Goal: Task Accomplishment & Management: Manage account settings

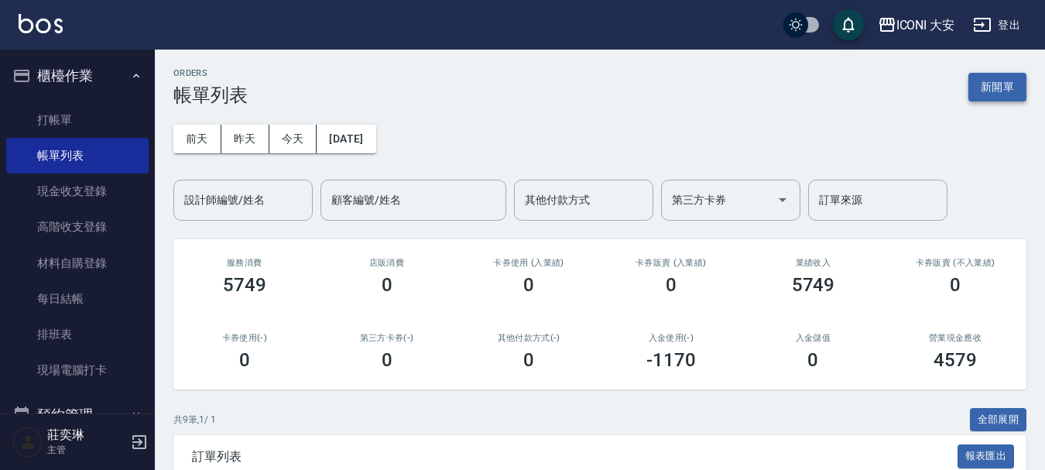
click at [995, 89] on button "新開單" at bounding box center [997, 87] width 58 height 29
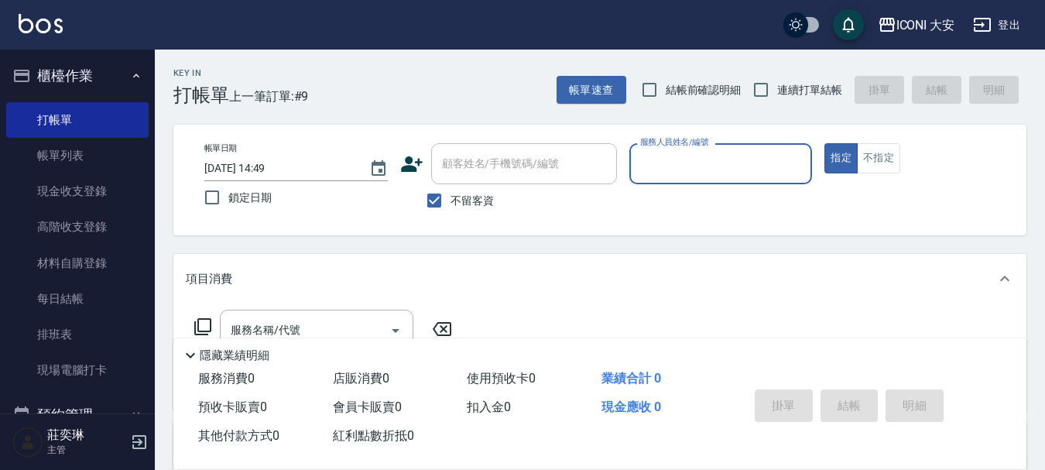
drag, startPoint x: 695, startPoint y: 160, endPoint x: 689, endPoint y: 179, distance: 19.3
click at [695, 161] on input "服務人員姓名/編號" at bounding box center [720, 163] width 169 height 27
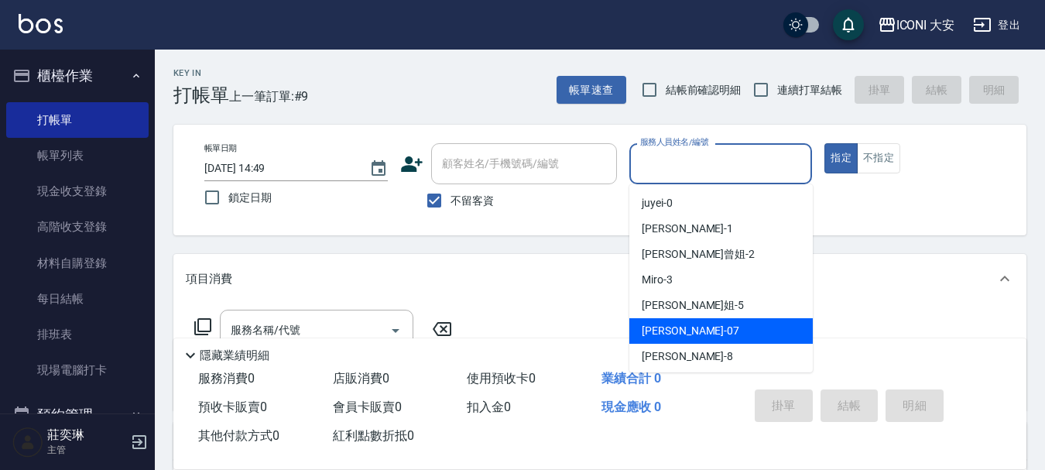
click at [688, 338] on div "[PERSON_NAME] -07" at bounding box center [720, 331] width 183 height 26
type input "[PERSON_NAME]-07"
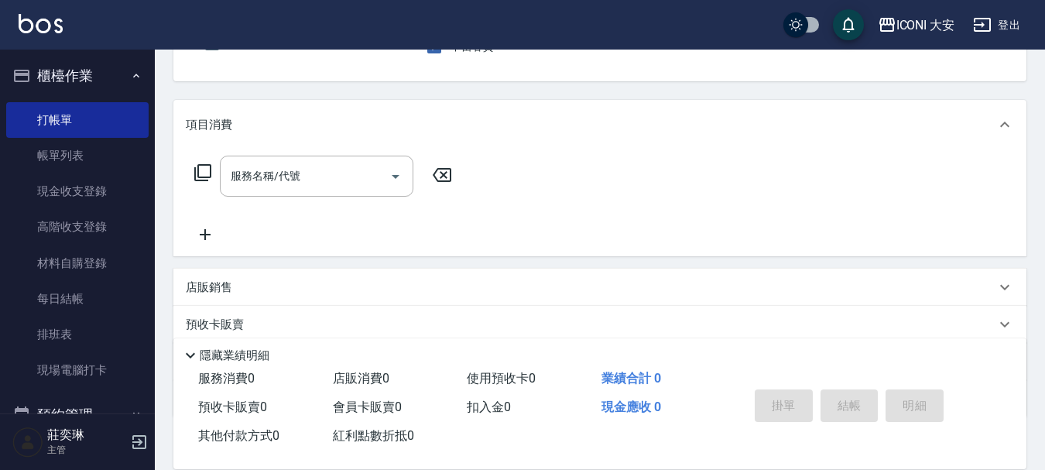
scroll to position [155, 0]
click at [313, 176] on input "服務名稱/代號" at bounding box center [305, 175] width 156 height 27
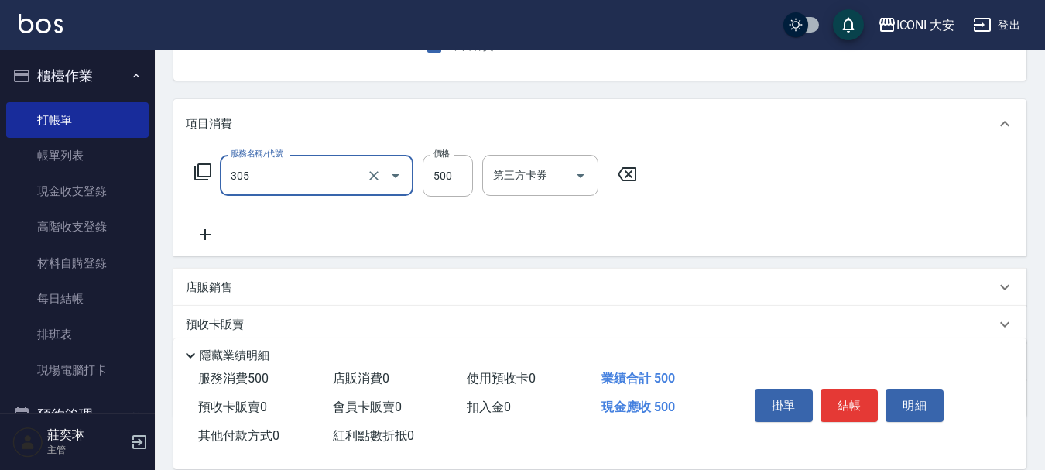
type input "剪髮(305)"
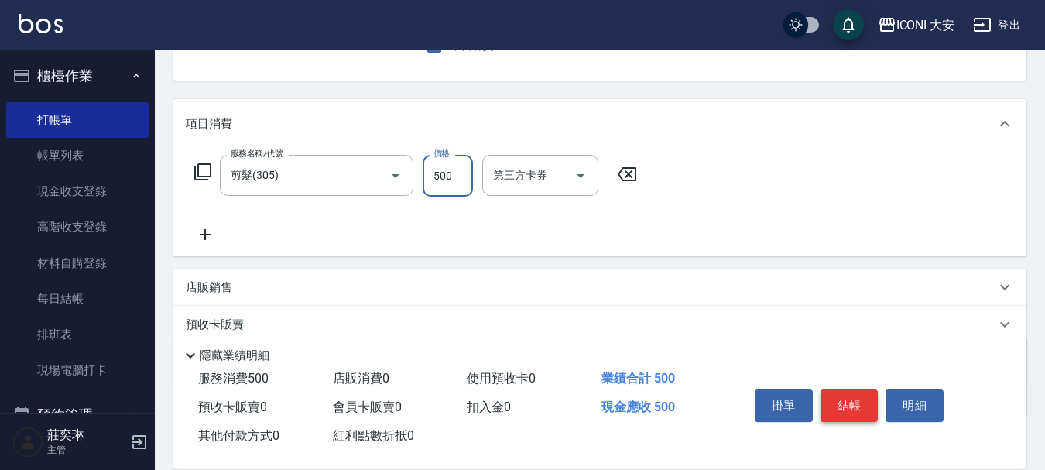
click at [866, 406] on button "結帳" at bounding box center [849, 405] width 58 height 33
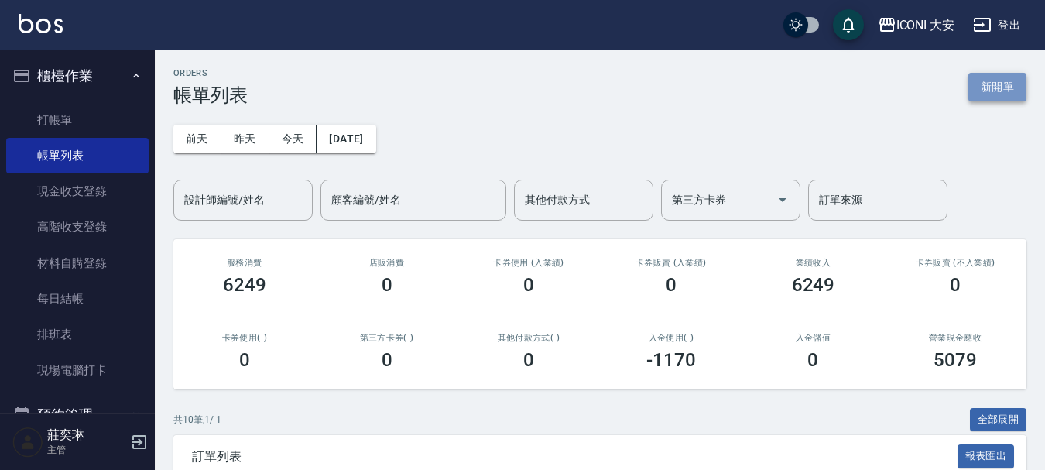
click at [1002, 86] on button "新開單" at bounding box center [997, 87] width 58 height 29
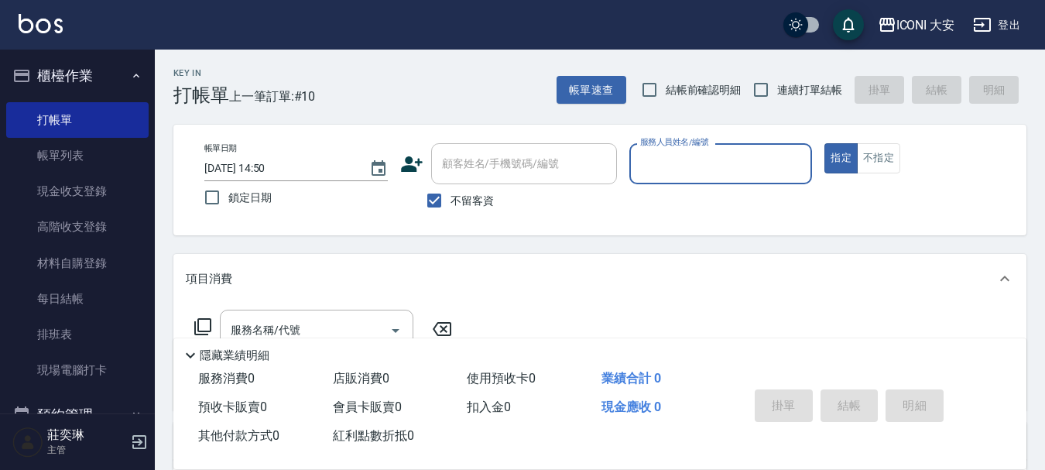
click at [748, 174] on input "服務人員姓名/編號" at bounding box center [720, 163] width 169 height 27
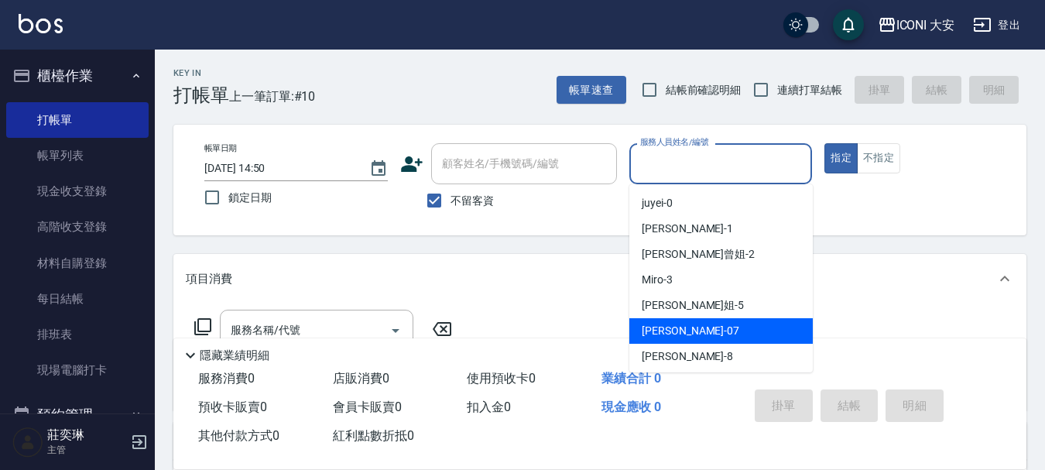
click at [689, 323] on div "[PERSON_NAME] -07" at bounding box center [720, 331] width 183 height 26
type input "[PERSON_NAME]-07"
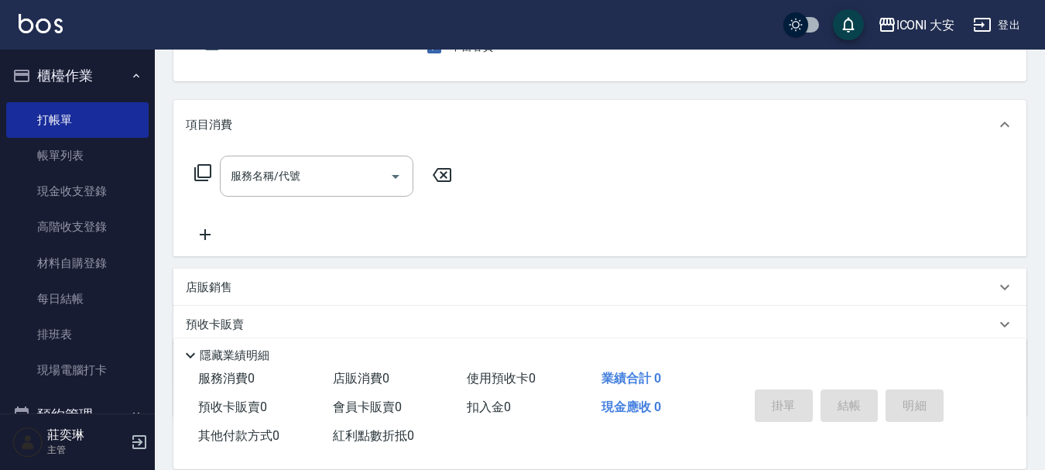
scroll to position [155, 0]
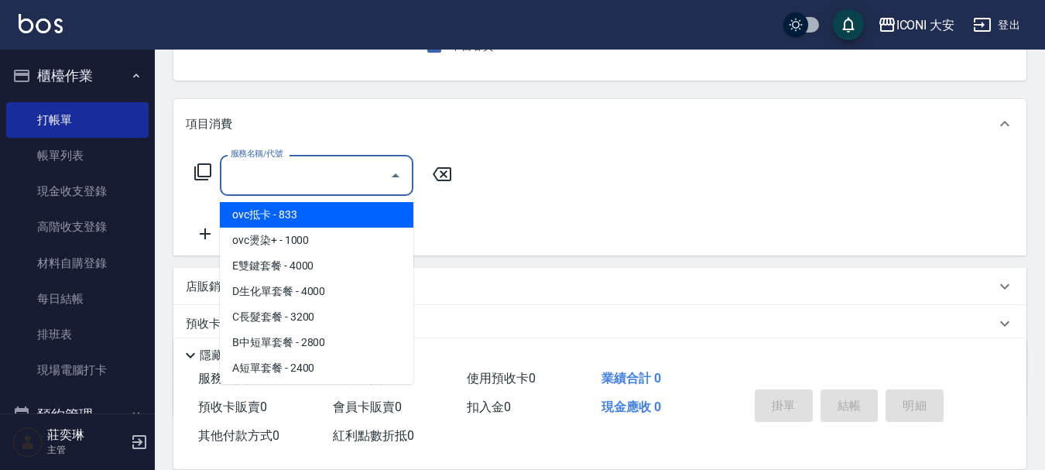
click at [311, 188] on input "服務名稱/代號" at bounding box center [305, 175] width 156 height 27
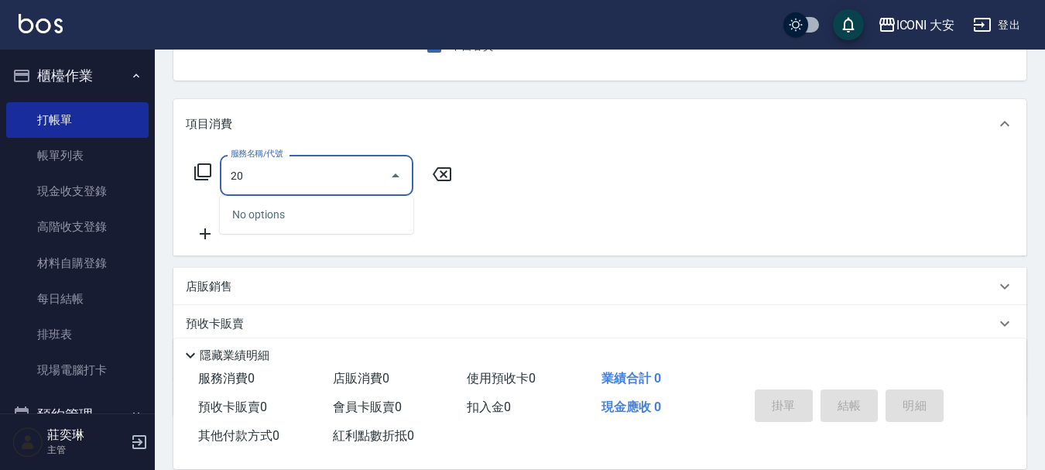
type input "206"
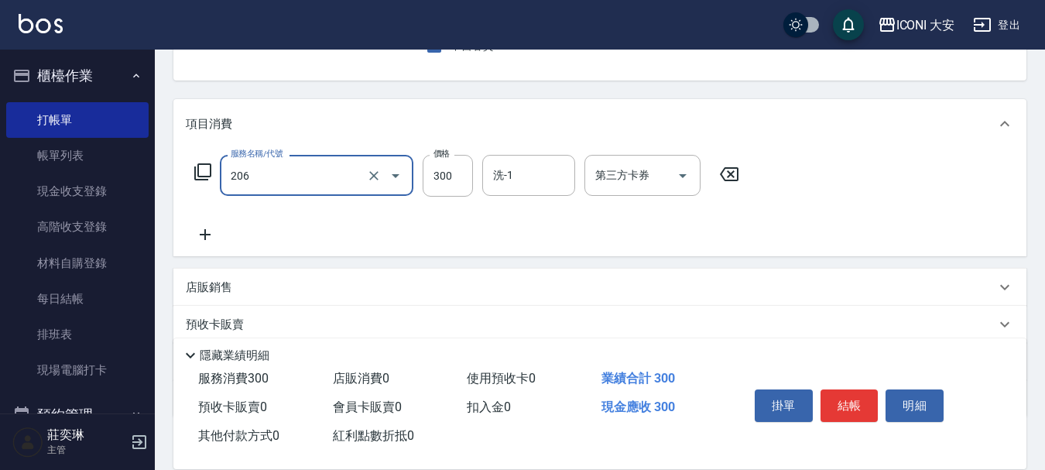
click at [340, 166] on input "206" at bounding box center [295, 175] width 136 height 27
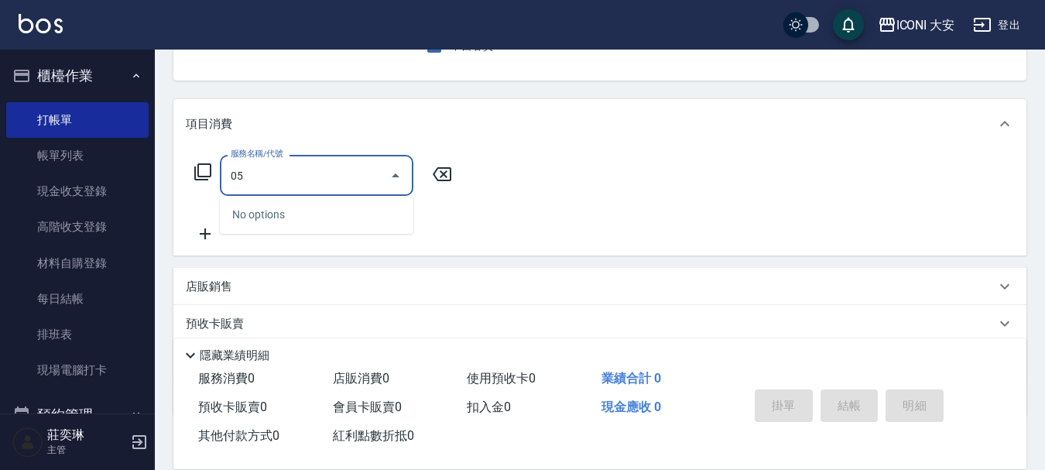
type input "0"
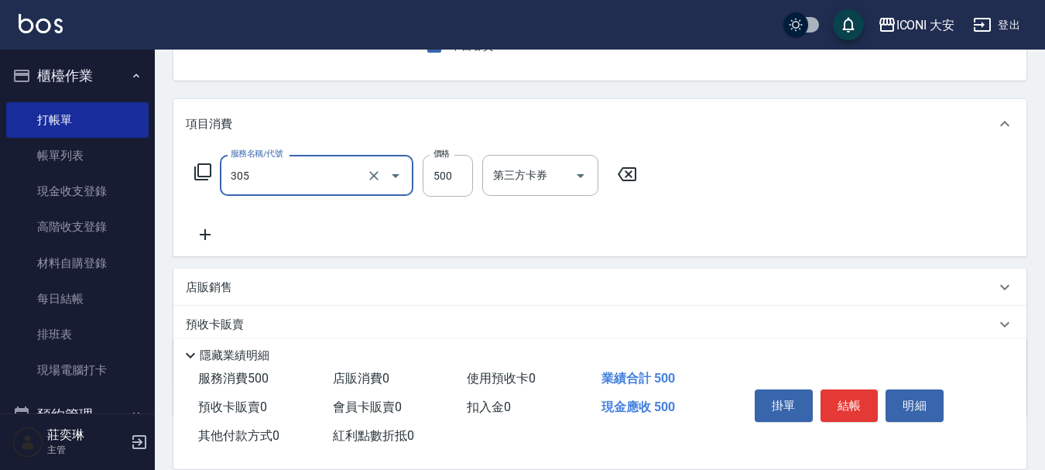
type input "剪髮(305)"
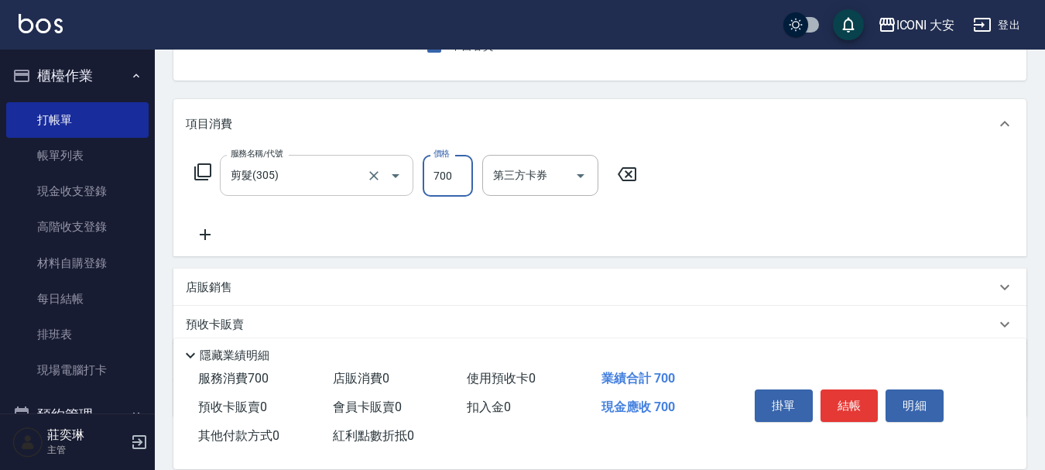
type input "700"
click at [873, 397] on button "結帳" at bounding box center [849, 405] width 58 height 33
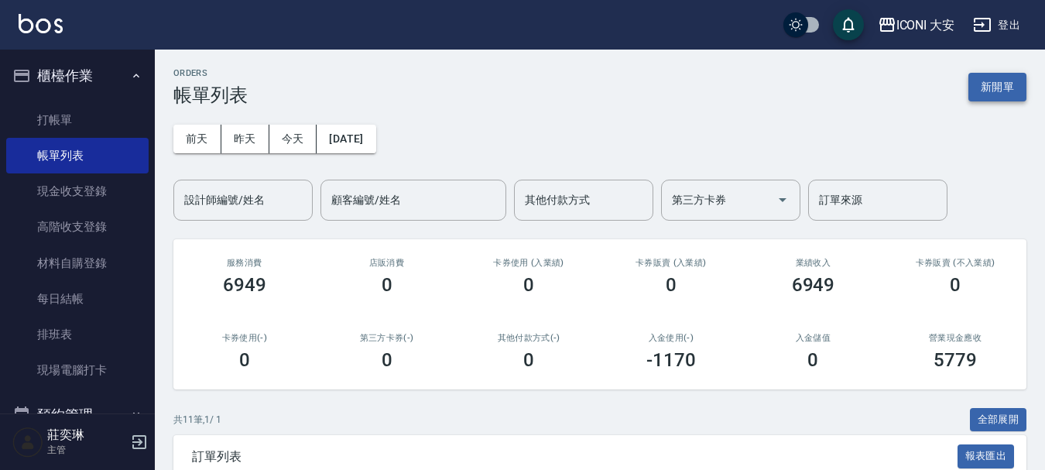
click at [994, 94] on button "新開單" at bounding box center [997, 87] width 58 height 29
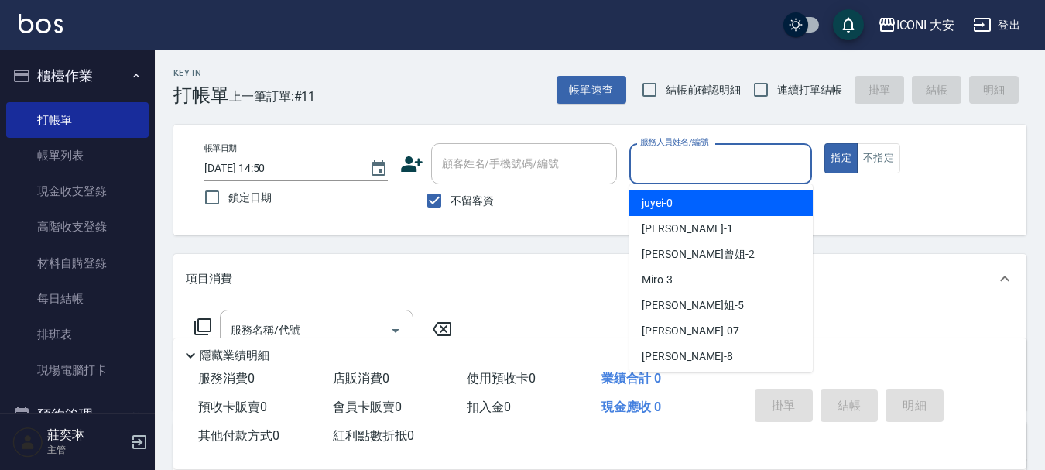
drag, startPoint x: 661, startPoint y: 176, endPoint x: 659, endPoint y: 212, distance: 35.7
click at [660, 177] on input "服務人員姓名/編號" at bounding box center [720, 163] width 169 height 27
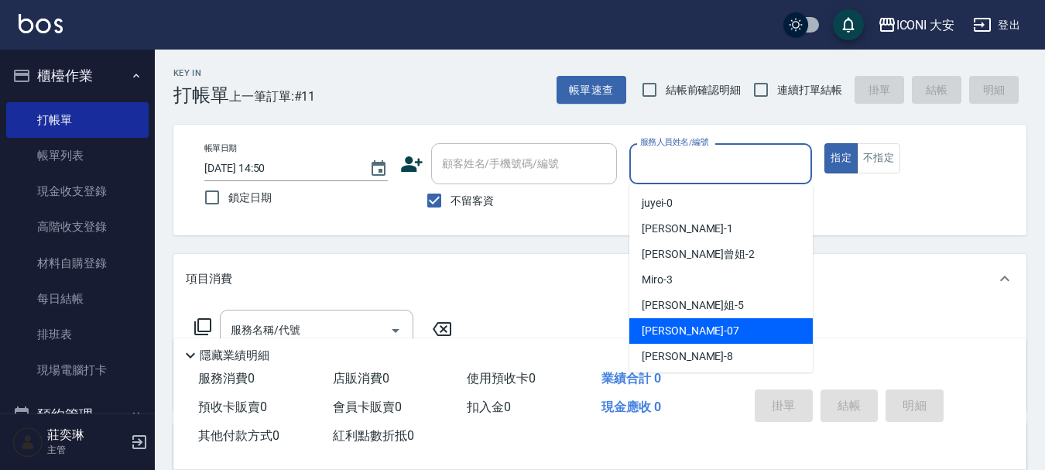
click at [681, 324] on span "[PERSON_NAME] -07" at bounding box center [691, 331] width 98 height 16
type input "[PERSON_NAME]-07"
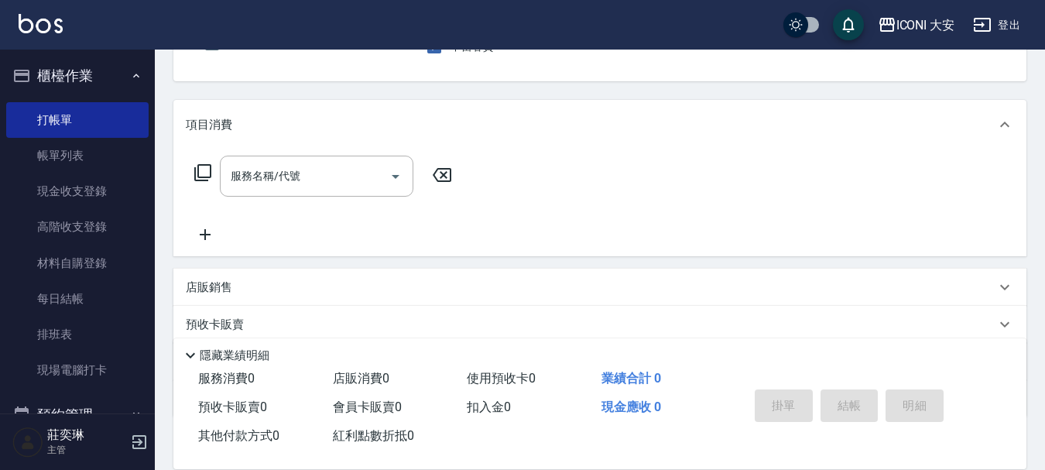
scroll to position [155, 0]
click at [312, 182] on input "服務名稱/代號" at bounding box center [305, 175] width 156 height 27
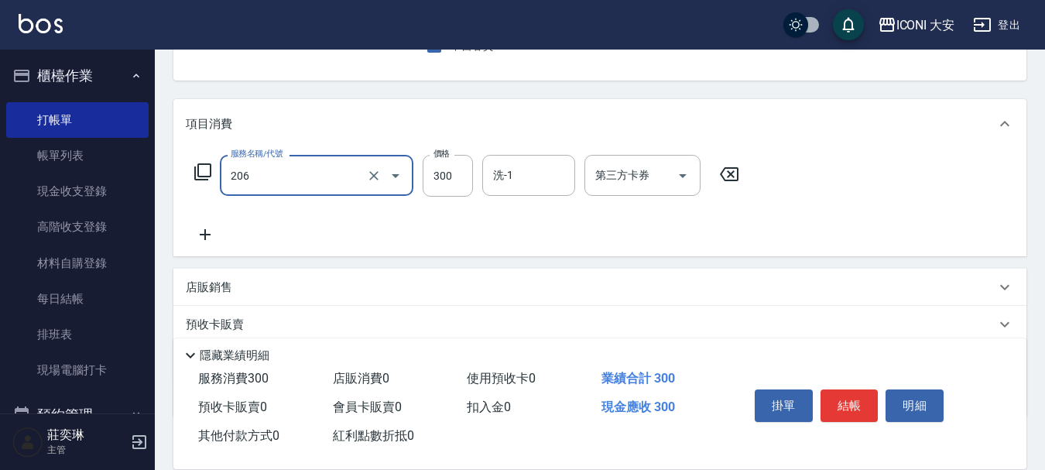
type input "洗髮(206)"
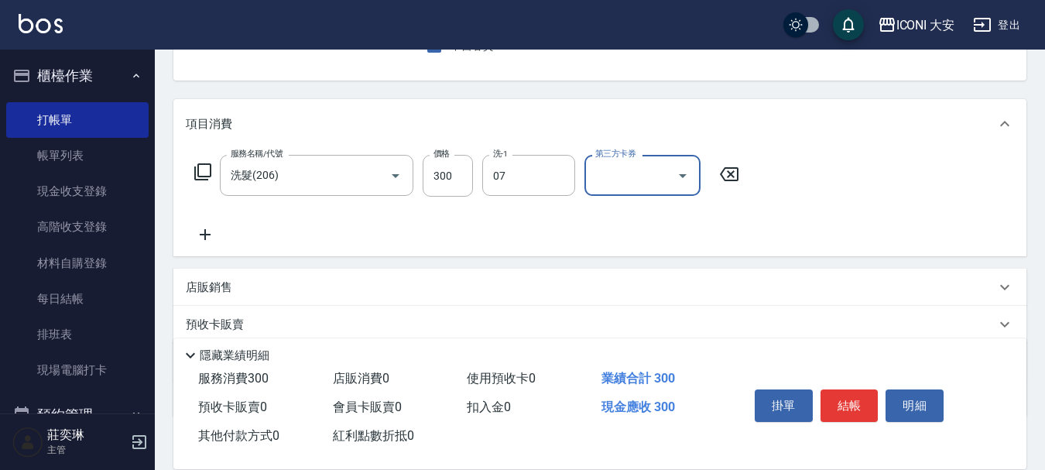
type input "[PERSON_NAME]-07"
click at [209, 230] on icon at bounding box center [205, 234] width 39 height 19
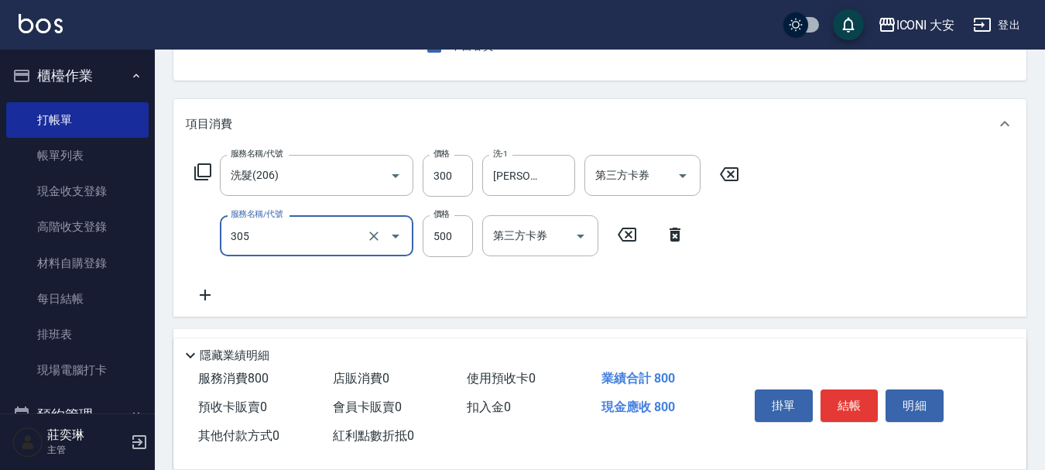
type input "剪髮(305)"
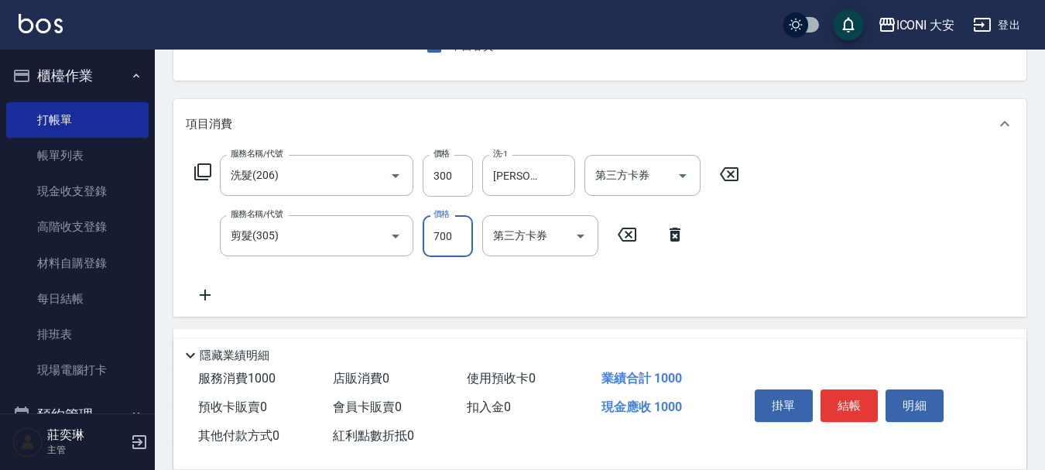
type input "700"
click at [858, 400] on button "結帳" at bounding box center [849, 405] width 58 height 33
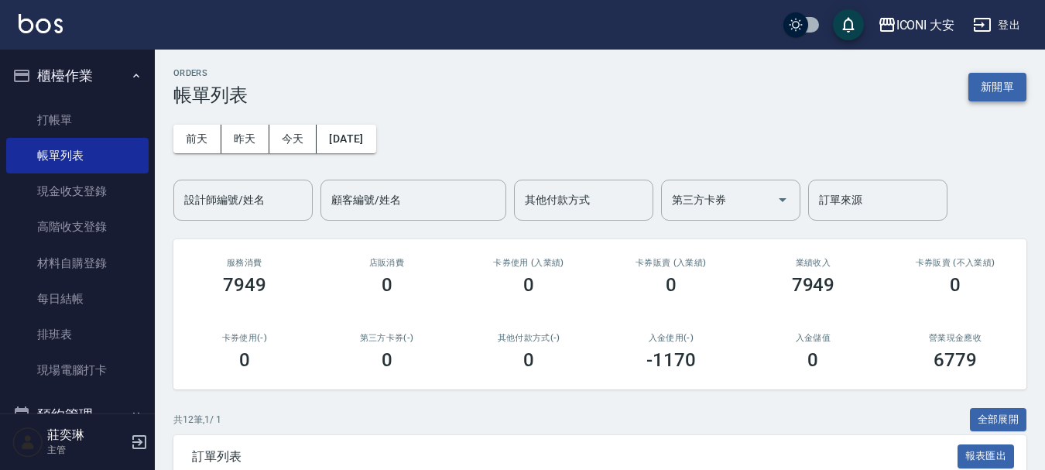
click at [1008, 84] on button "新開單" at bounding box center [997, 87] width 58 height 29
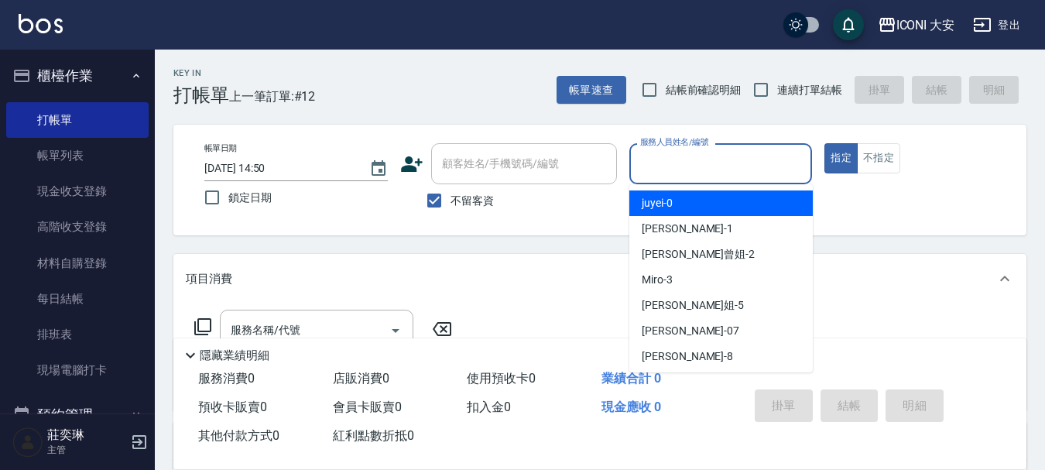
click at [687, 175] on input "服務人員姓名/編號" at bounding box center [720, 163] width 169 height 27
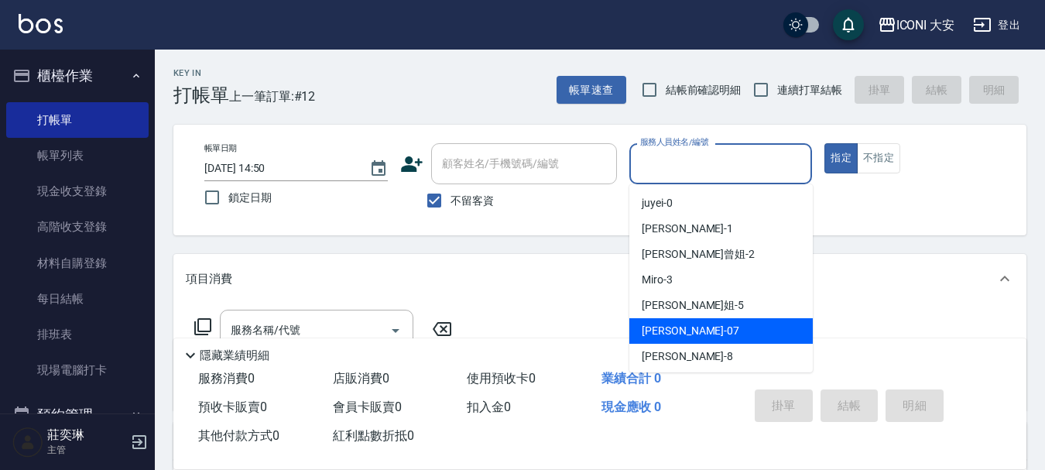
click at [722, 334] on div "[PERSON_NAME] -07" at bounding box center [720, 331] width 183 height 26
type input "[PERSON_NAME]-07"
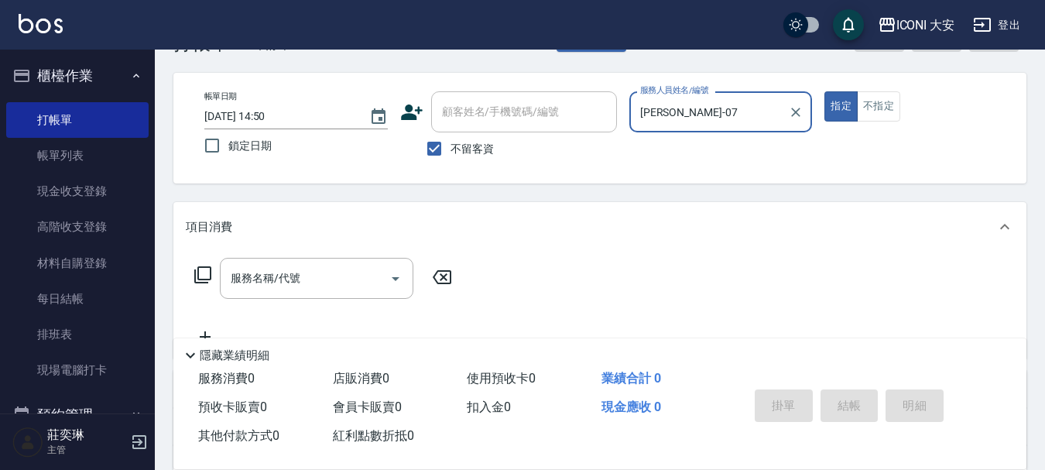
scroll to position [77, 0]
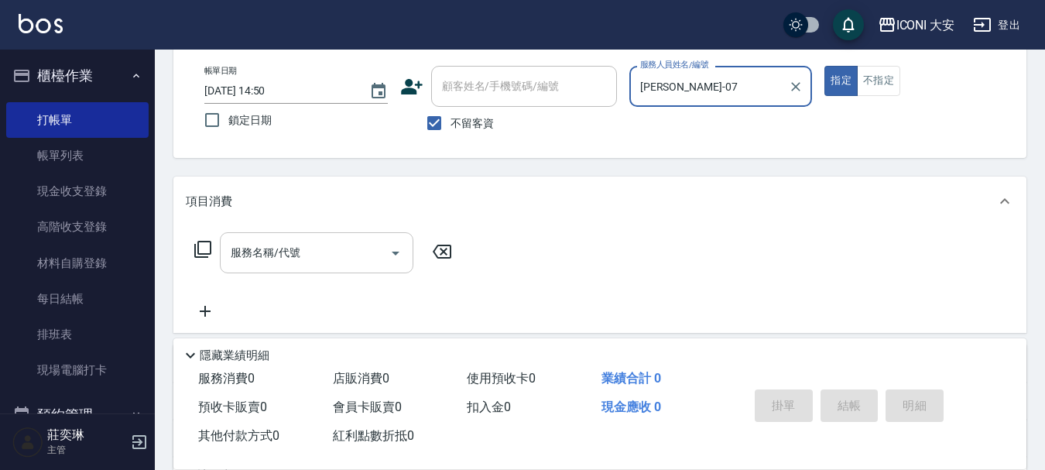
click at [351, 258] on input "服務名稱/代號" at bounding box center [305, 252] width 156 height 27
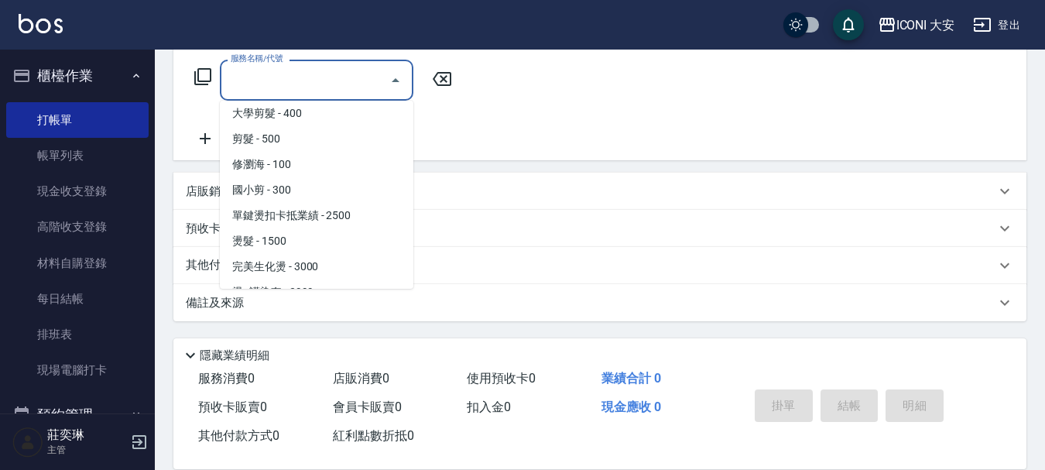
scroll to position [696, 0]
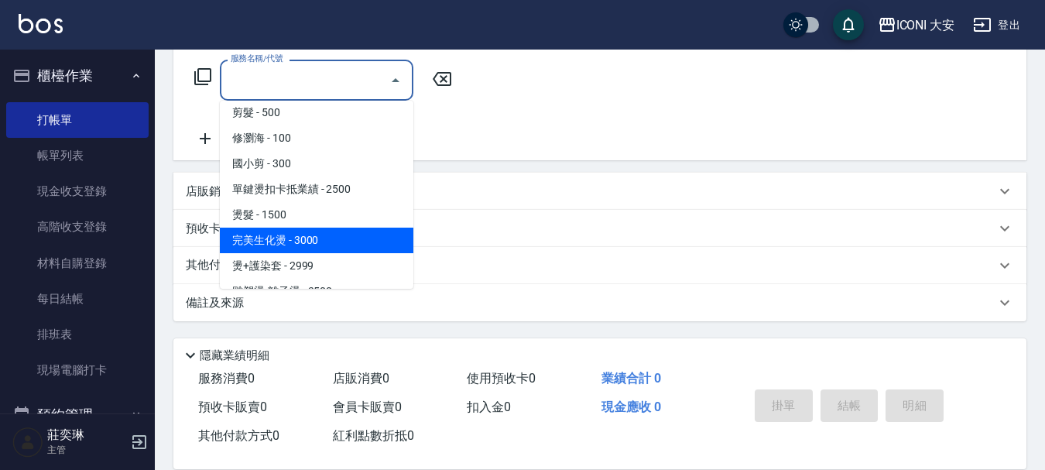
click at [307, 234] on span "完美生化燙 - 3000" at bounding box center [316, 241] width 193 height 26
type input "完美生化燙(403)"
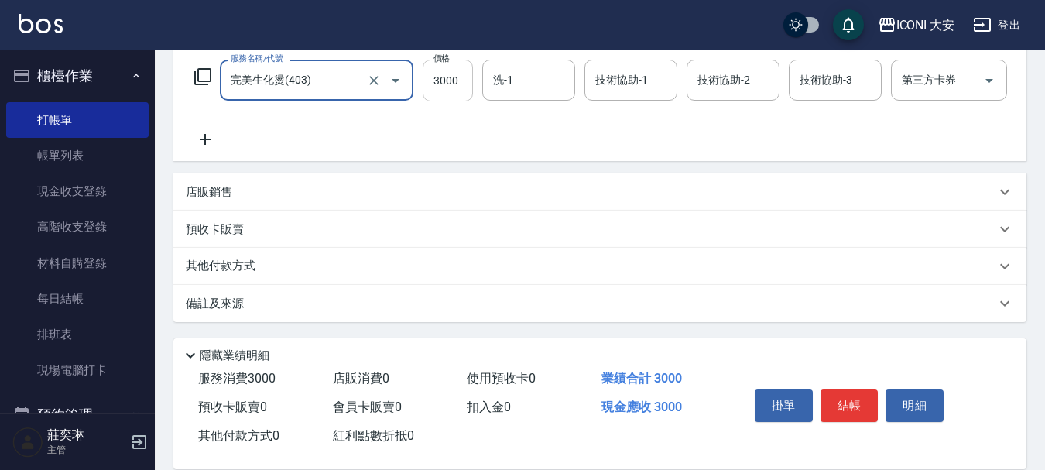
click at [460, 80] on input "3000" at bounding box center [448, 81] width 50 height 42
type input "2500"
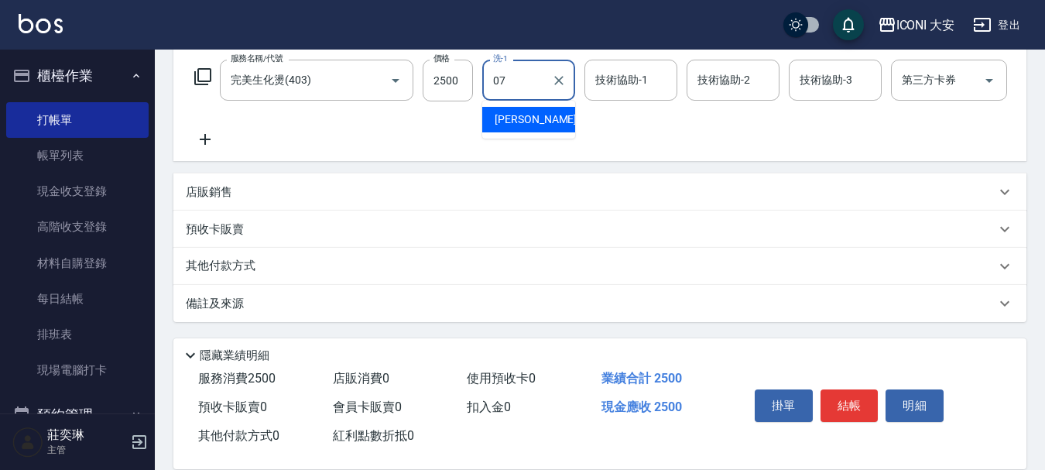
type input "[PERSON_NAME]-07"
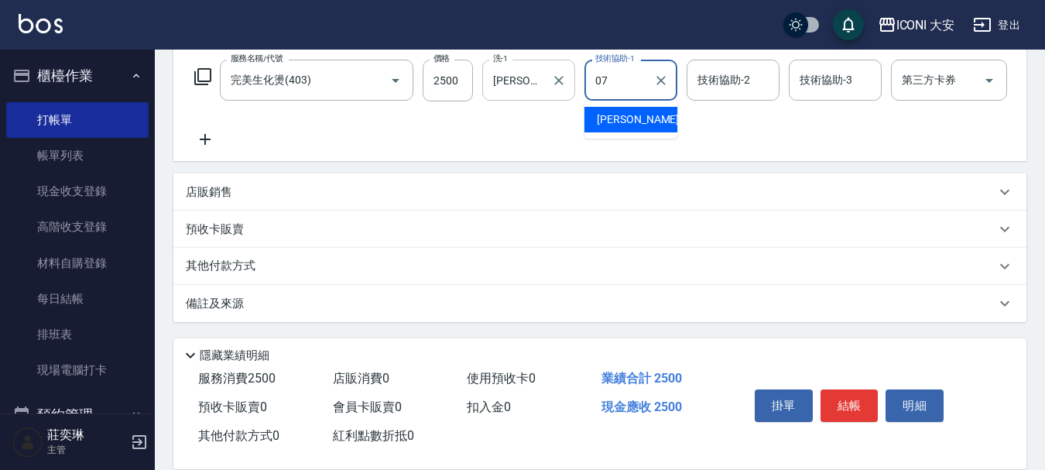
type input "[PERSON_NAME]-07"
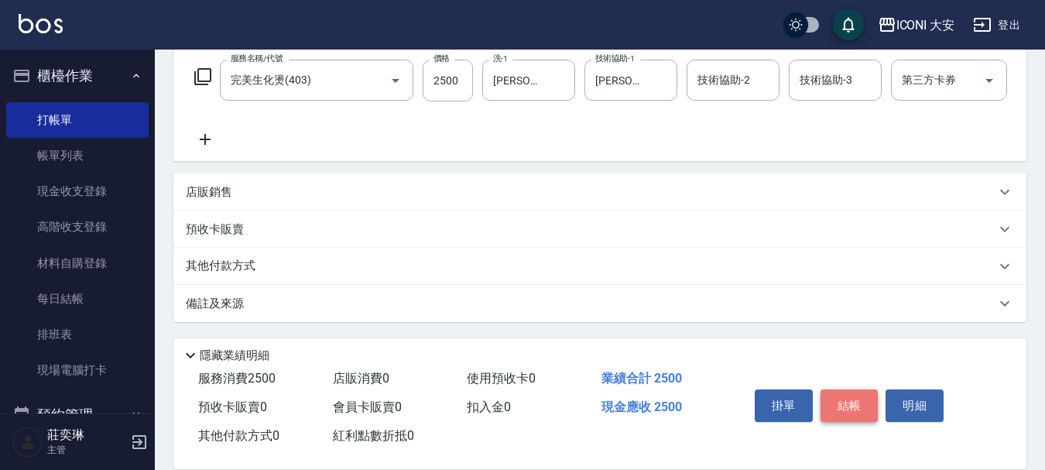
click at [861, 405] on button "結帳" at bounding box center [849, 405] width 58 height 33
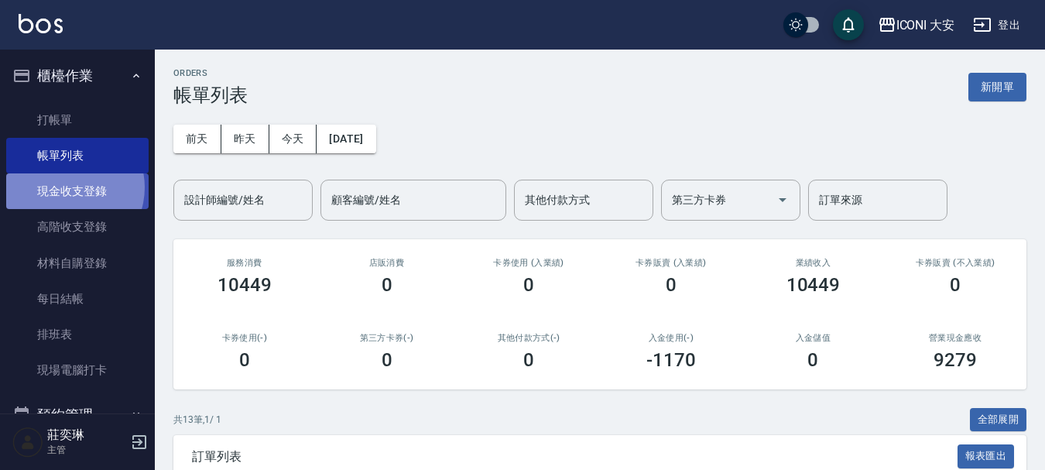
click at [66, 189] on link "現金收支登錄" at bounding box center [77, 191] width 142 height 36
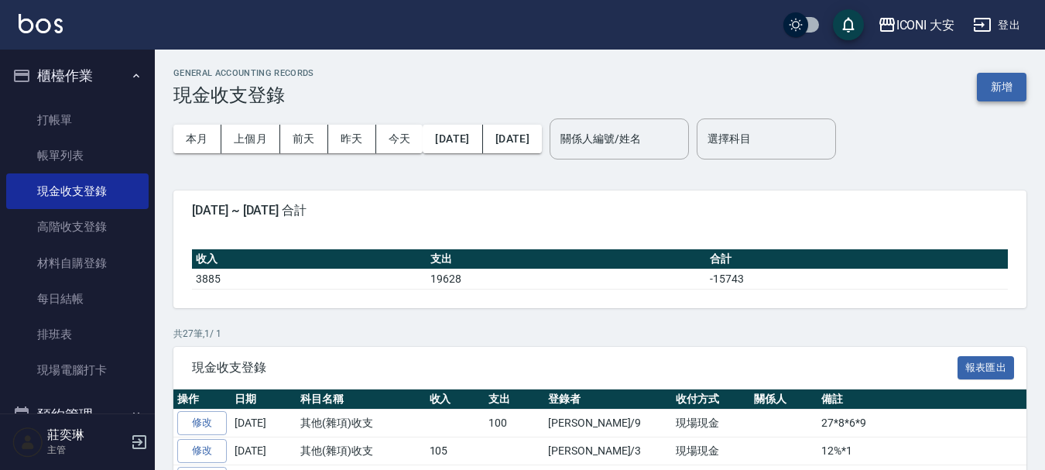
click at [1003, 89] on button "新增" at bounding box center [1002, 87] width 50 height 29
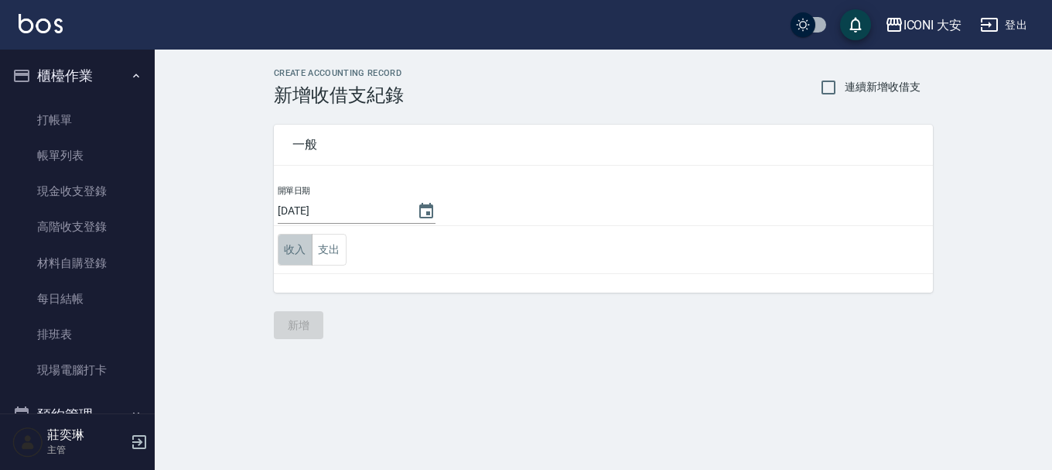
click at [290, 253] on button "收入" at bounding box center [295, 250] width 35 height 32
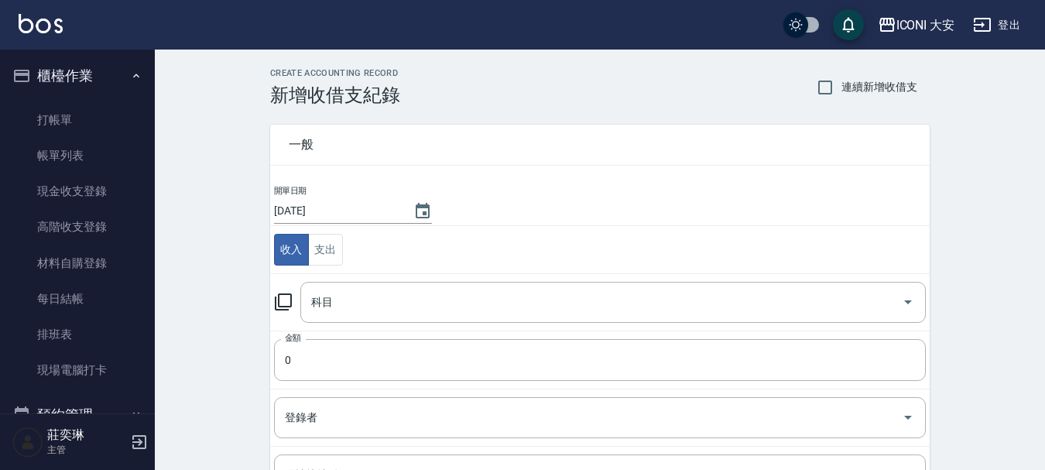
click at [287, 308] on icon at bounding box center [283, 302] width 19 height 19
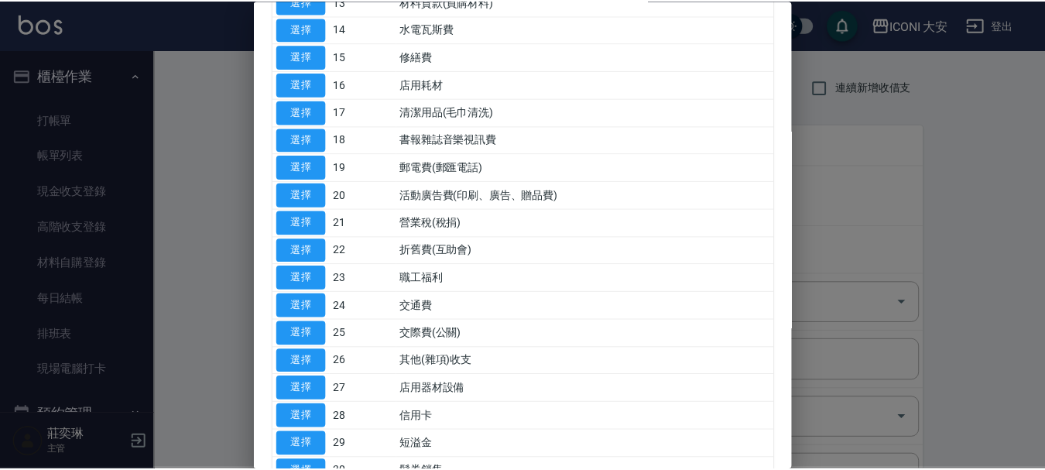
scroll to position [662, 0]
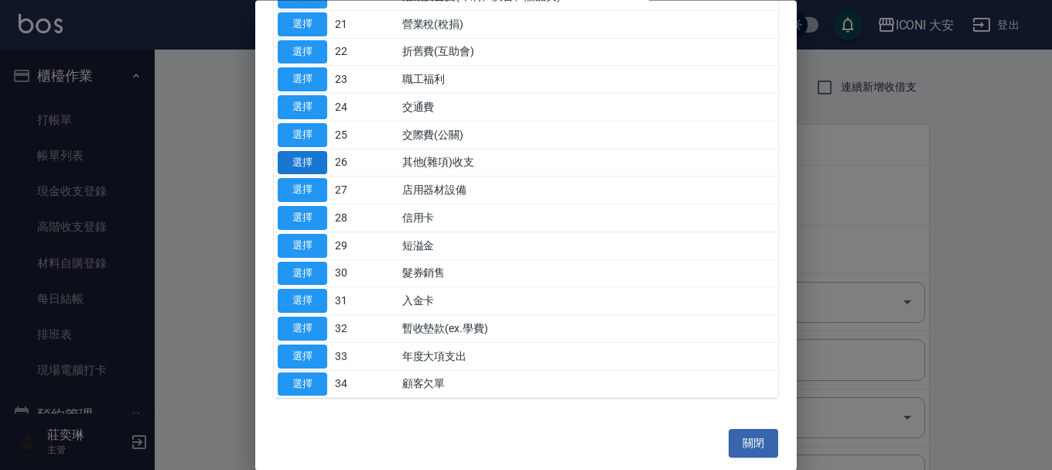
click at [297, 165] on button "選擇" at bounding box center [303, 163] width 50 height 24
type input "26 其他(雜項)收支"
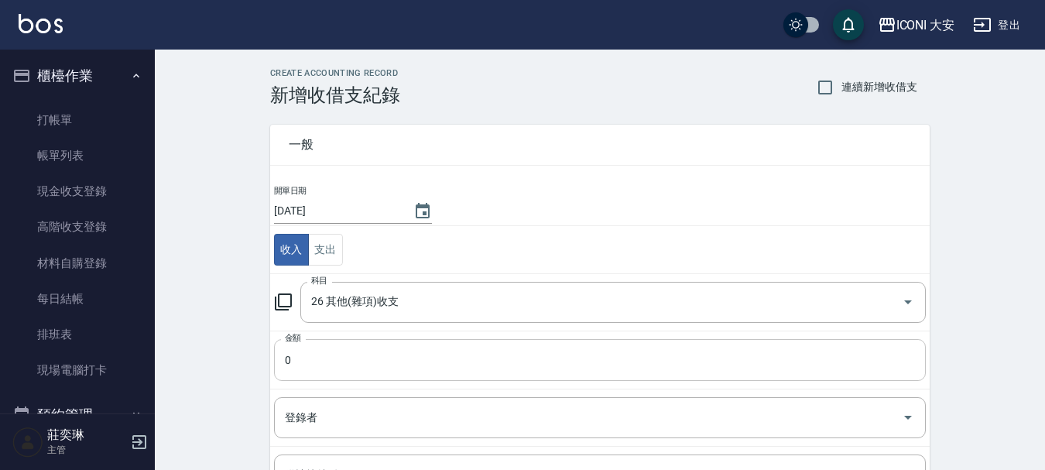
click at [331, 361] on input "0" at bounding box center [600, 360] width 652 height 42
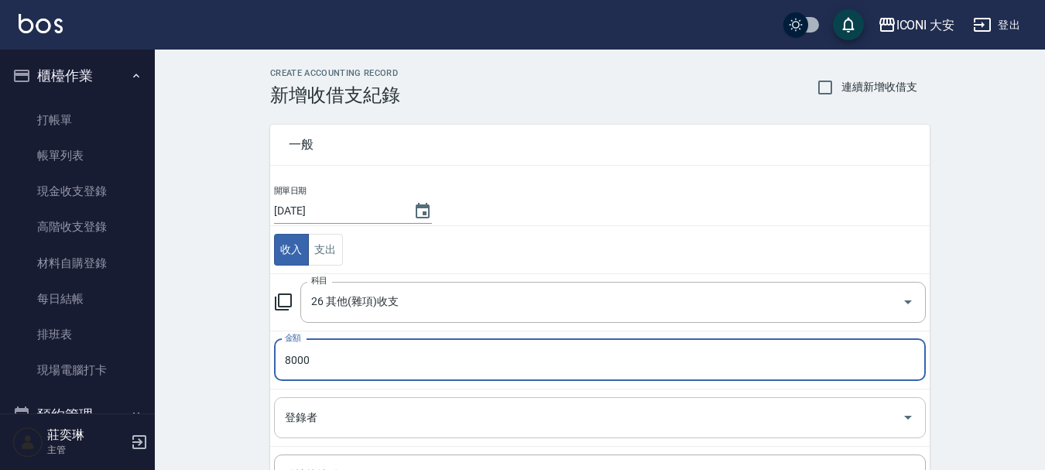
type input "8000"
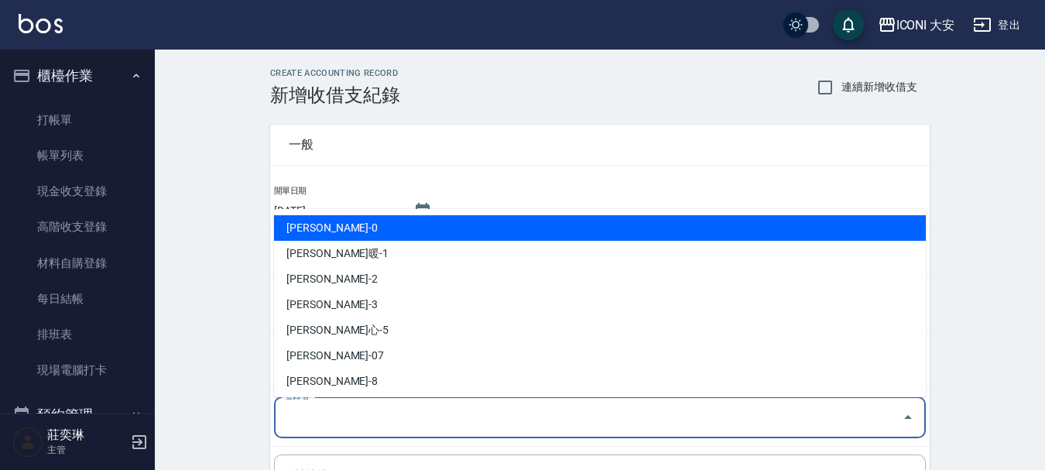
click at [327, 418] on input "登錄者" at bounding box center [588, 417] width 614 height 27
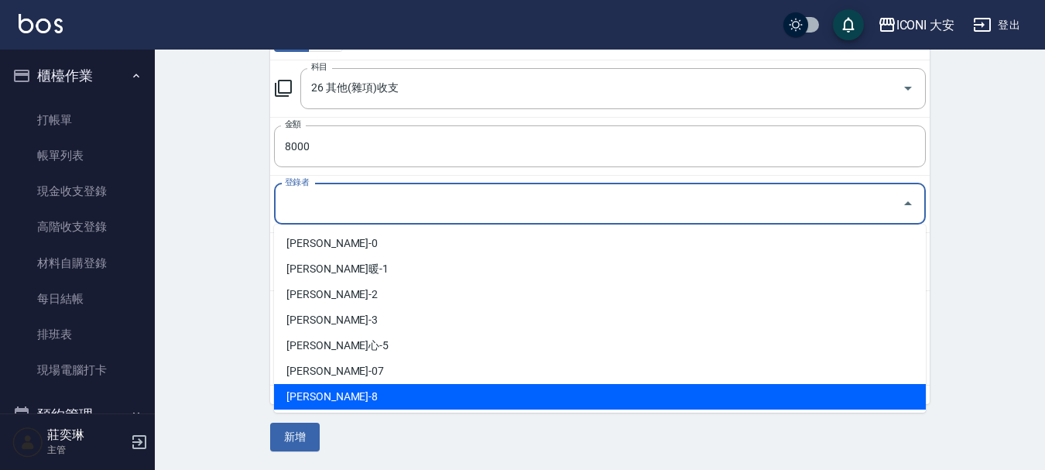
scroll to position [29, 0]
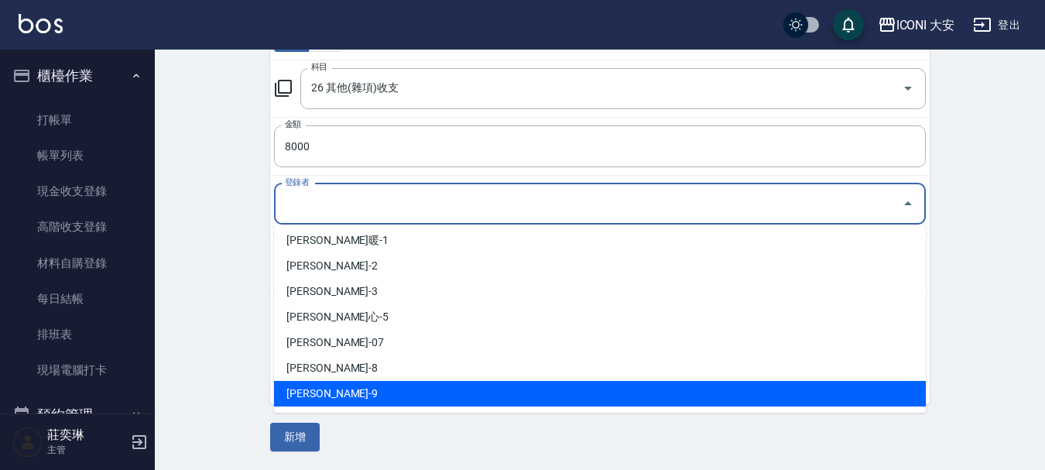
click at [324, 397] on li "[PERSON_NAME]-9" at bounding box center [600, 394] width 652 height 26
type input "[PERSON_NAME]-9"
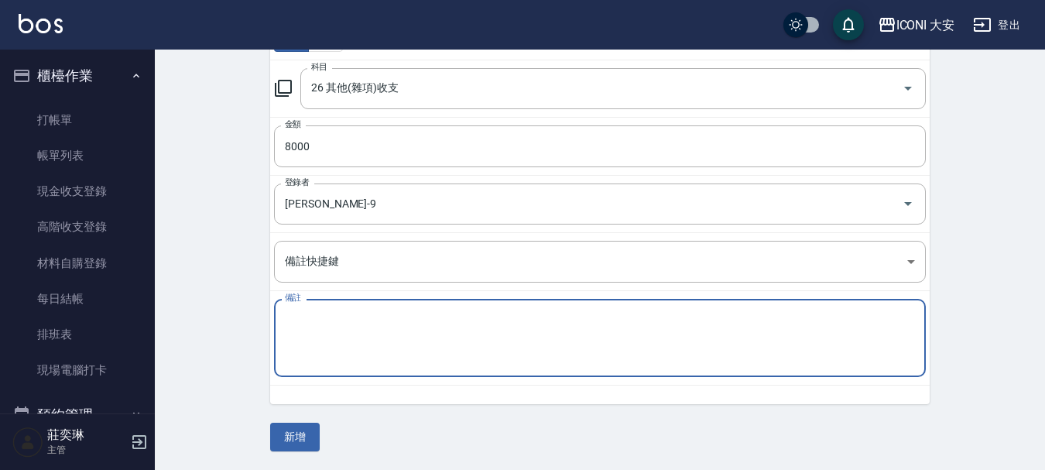
click at [301, 358] on textarea "備註" at bounding box center [600, 338] width 630 height 53
type textarea "美甲"
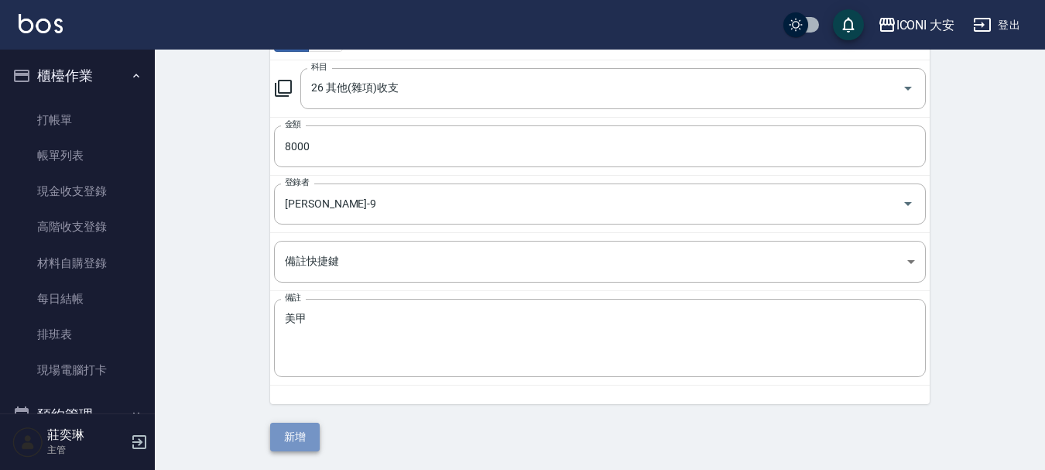
click at [303, 440] on button "新增" at bounding box center [295, 437] width 50 height 29
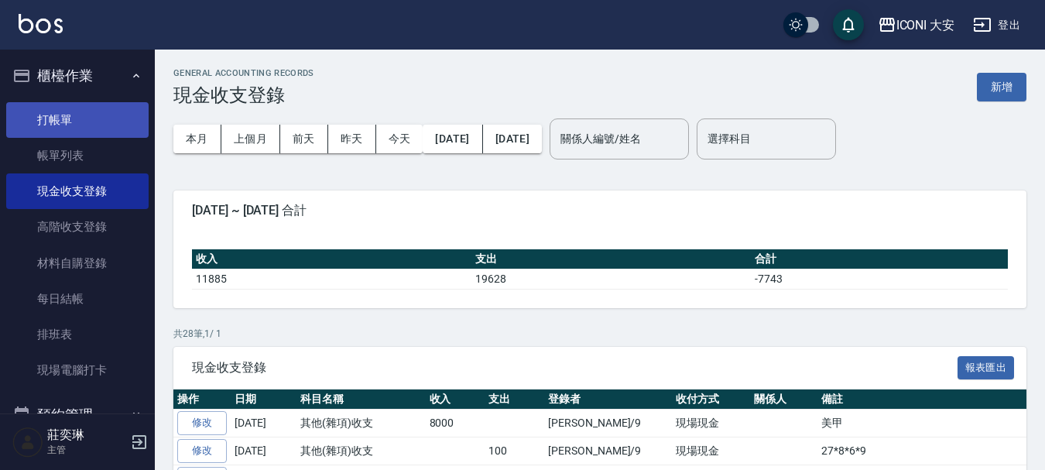
click at [43, 119] on link "打帳單" at bounding box center [77, 120] width 142 height 36
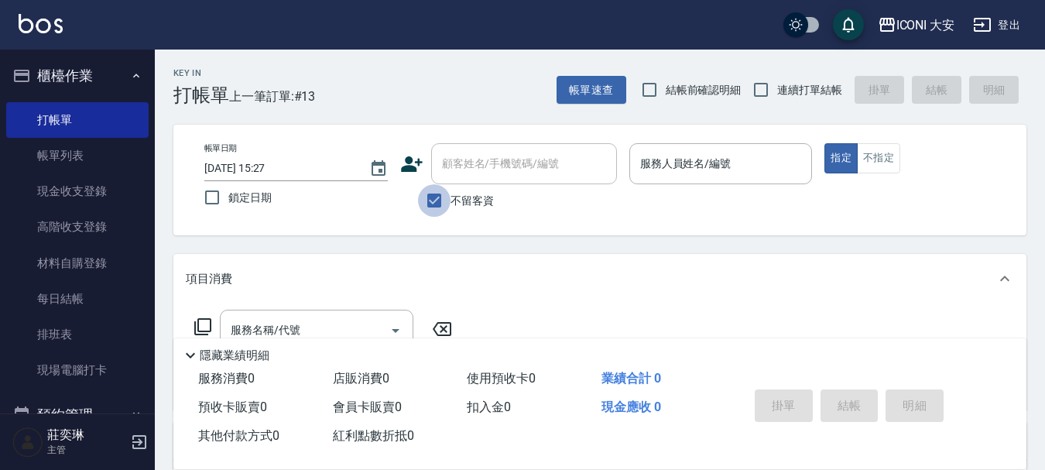
click at [435, 199] on input "不留客資" at bounding box center [434, 200] width 33 height 33
checkbox input "false"
click at [467, 162] on div "顧客姓名/手機號碼/編號 顧客姓名/手機號碼/編號" at bounding box center [524, 163] width 186 height 41
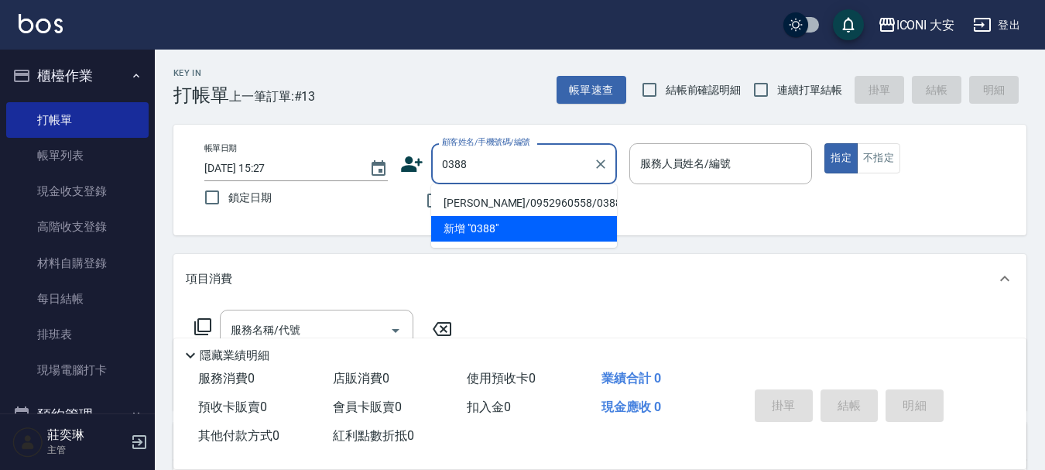
click at [515, 198] on li "[PERSON_NAME]/0952960558/0388" at bounding box center [524, 203] width 186 height 26
type input "[PERSON_NAME]/0952960558/0388"
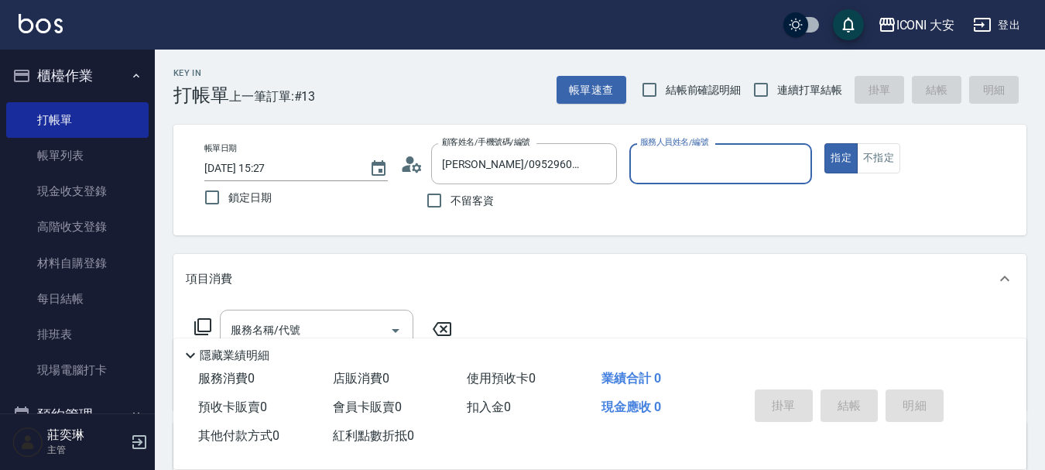
type input "[PERSON_NAME]曾姐-2"
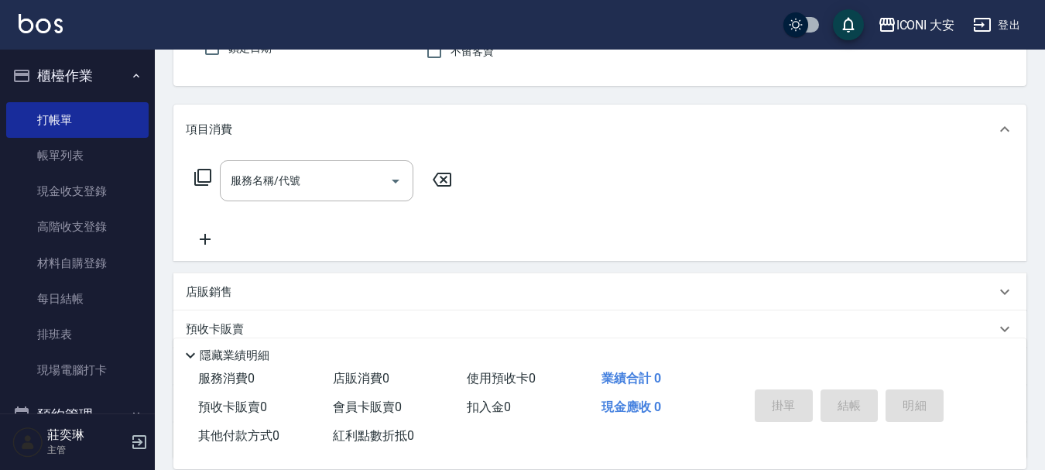
scroll to position [155, 0]
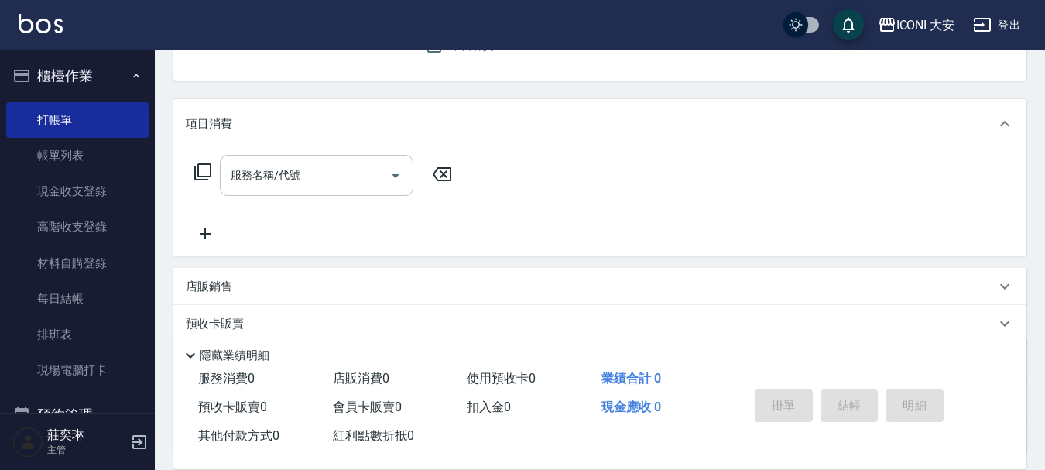
click at [331, 176] on input "服務名稱/代號" at bounding box center [305, 175] width 156 height 27
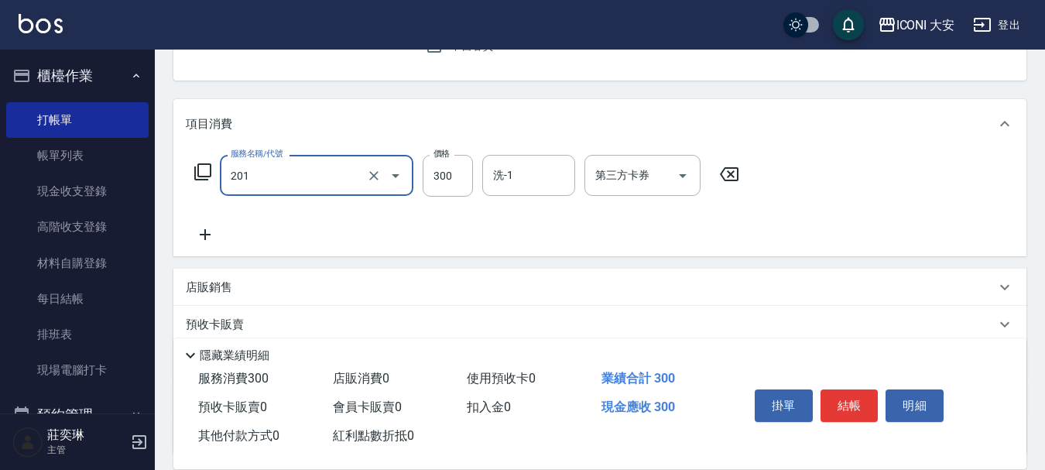
type input "張.曾洗髮　(201)"
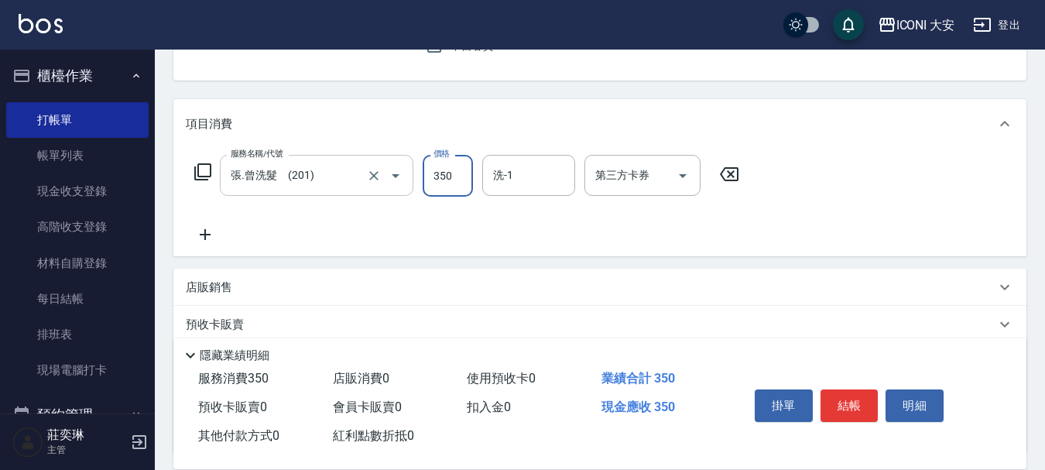
type input "350"
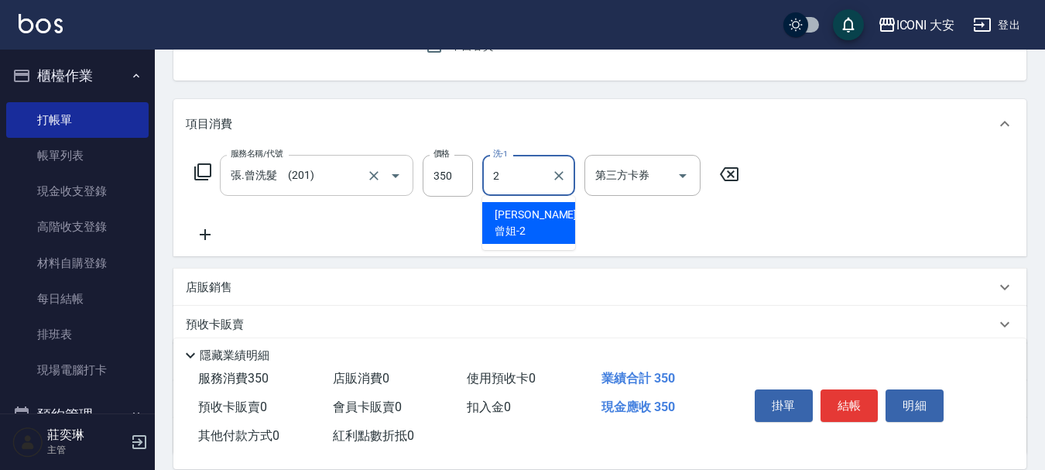
type input "[PERSON_NAME]曾姐-2"
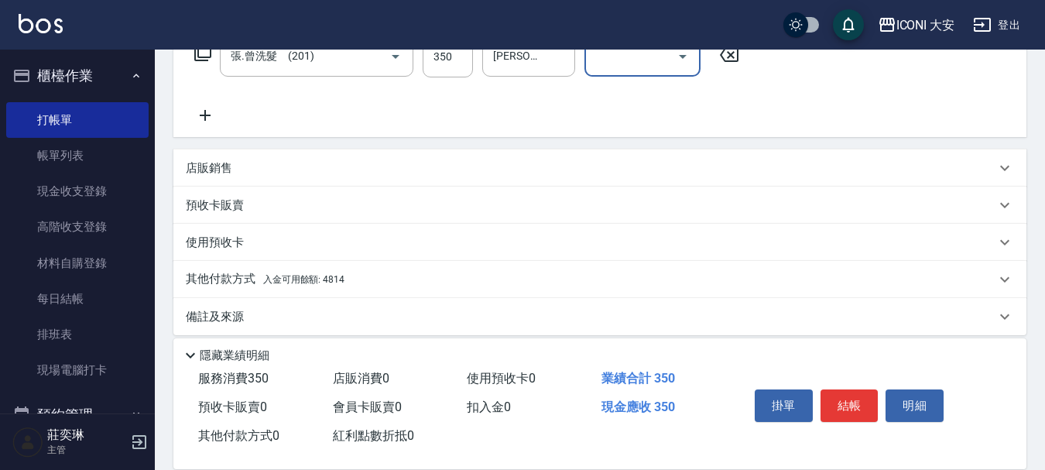
scroll to position [288, 0]
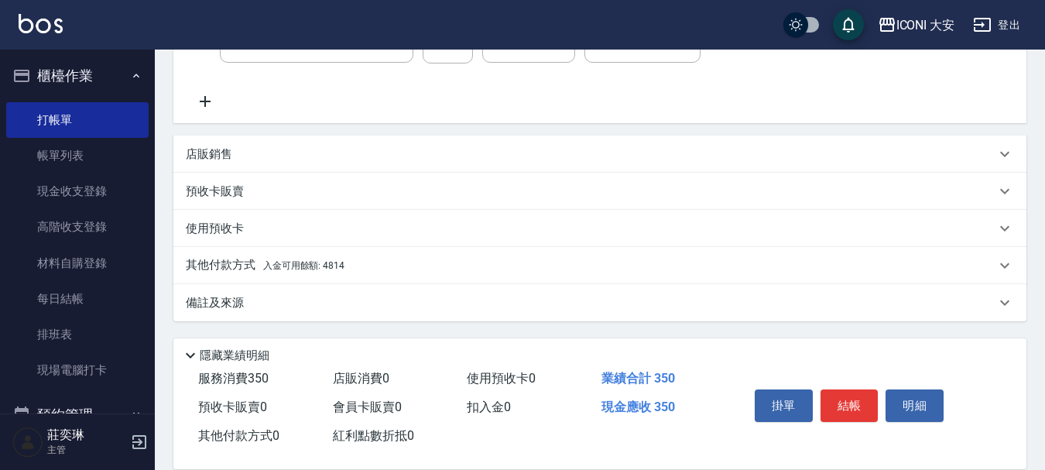
click at [305, 262] on span "入金可用餘額: 4814" at bounding box center [303, 265] width 81 height 11
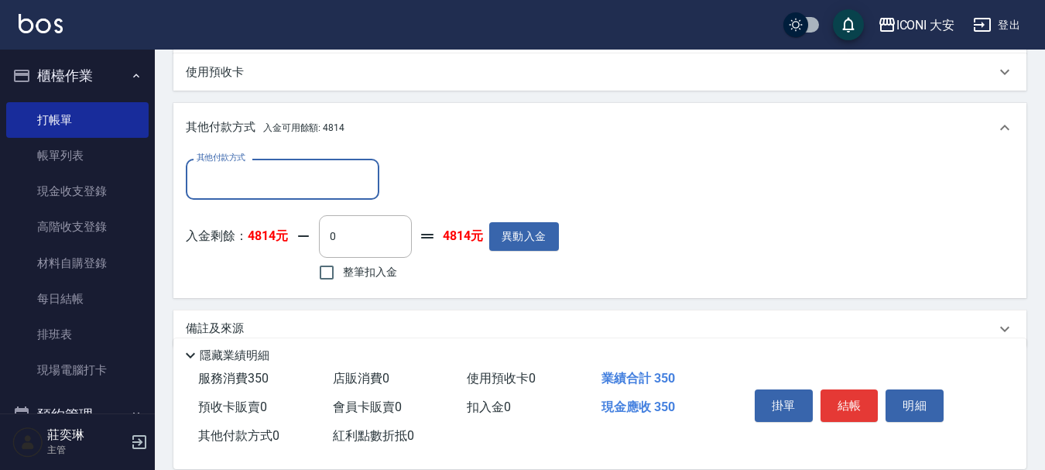
scroll to position [470, 0]
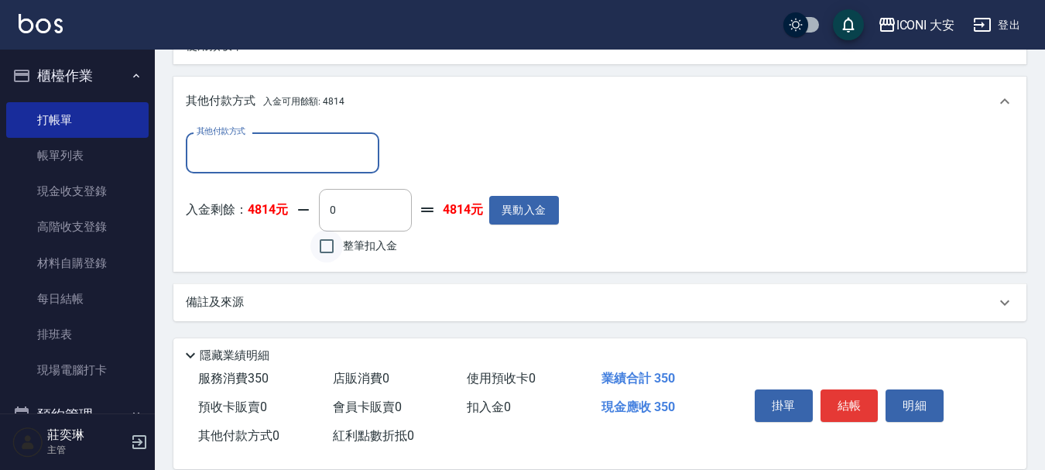
click at [320, 246] on input "整筆扣入金" at bounding box center [326, 246] width 33 height 33
checkbox input "true"
type input "350"
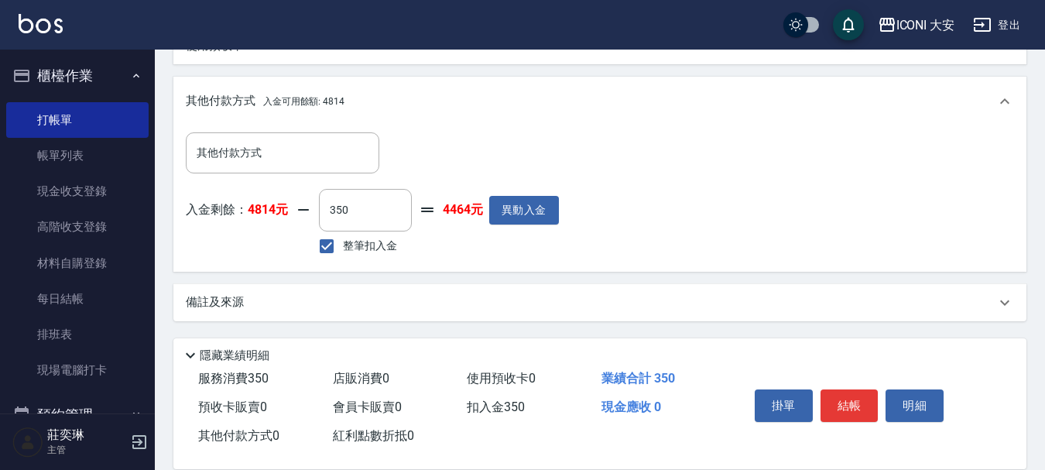
click at [847, 392] on button "結帳" at bounding box center [849, 405] width 58 height 33
